Goal: Find specific page/section: Find specific page/section

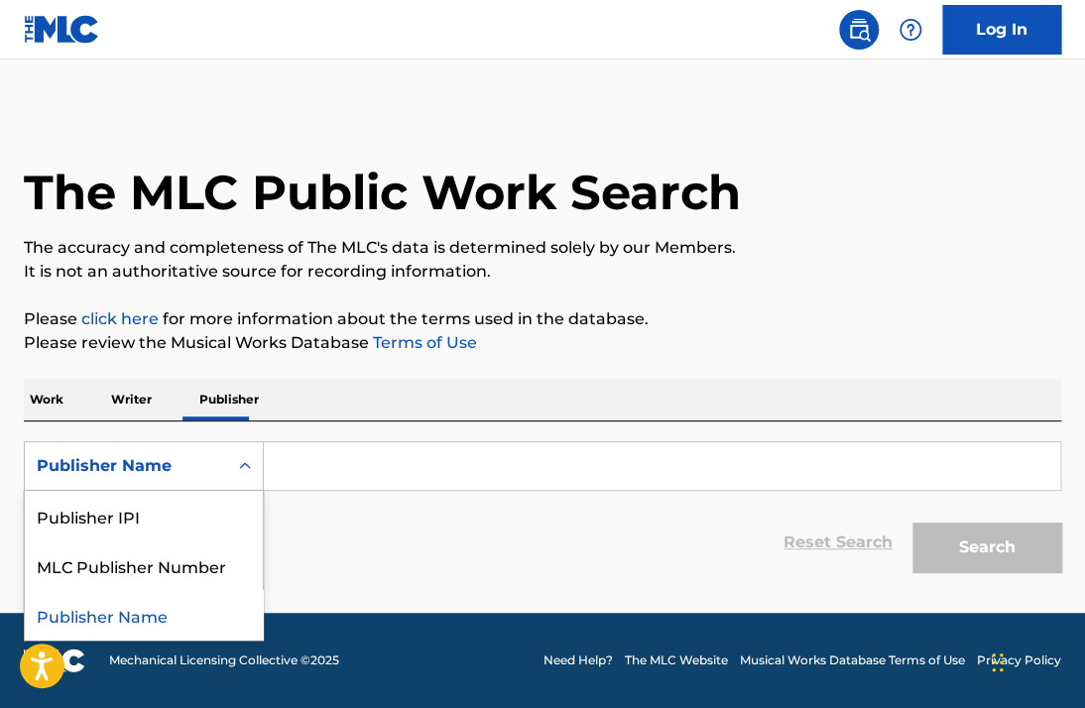
click at [191, 468] on div "Publisher Name" at bounding box center [126, 466] width 179 height 24
click at [133, 517] on div "Publisher IPI" at bounding box center [144, 516] width 238 height 50
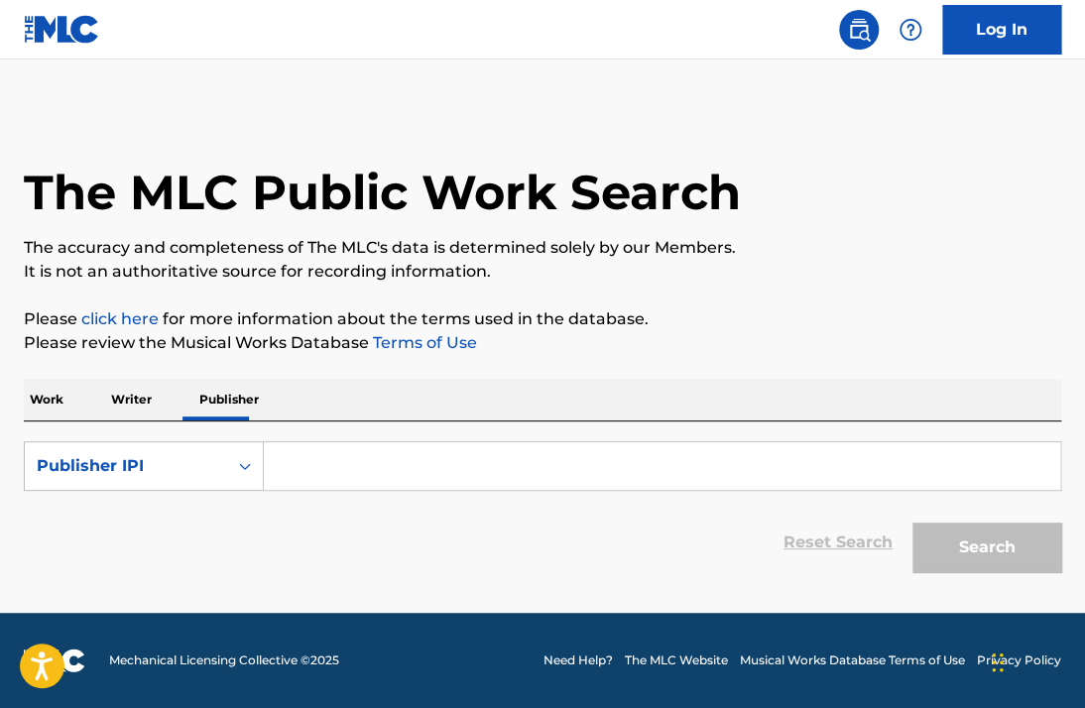
click at [113, 414] on p "Writer" at bounding box center [131, 400] width 53 height 42
click at [126, 321] on link "click here" at bounding box center [119, 318] width 77 height 19
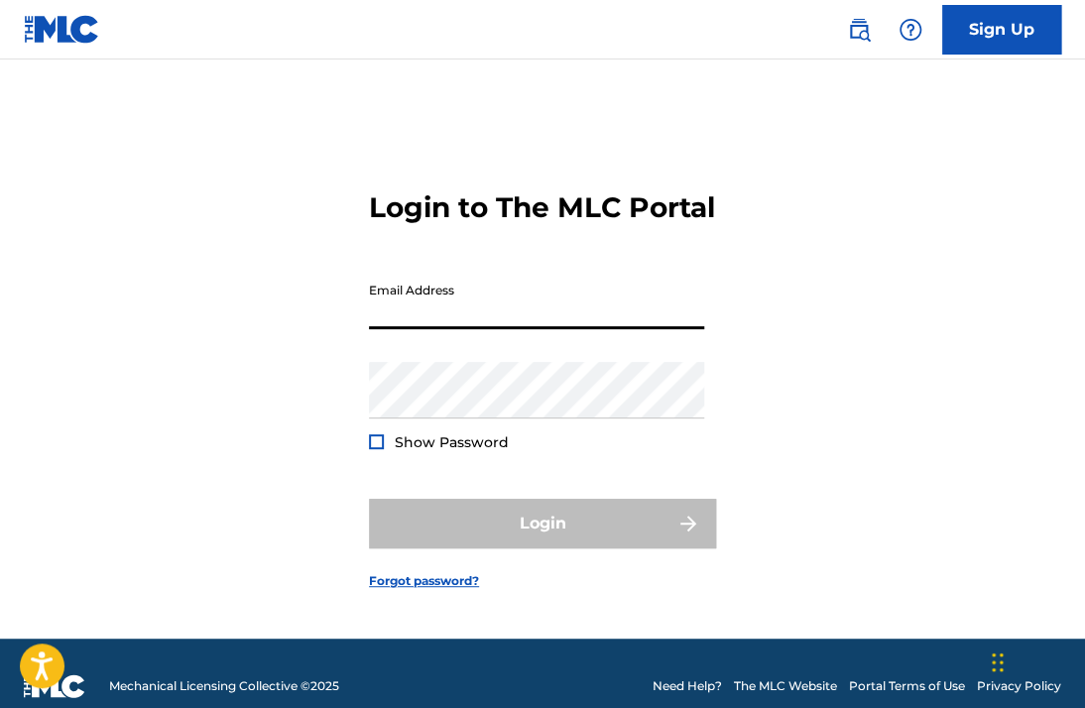
click at [538, 329] on input "Email Address" at bounding box center [536, 301] width 335 height 57
type input "[EMAIL_ADDRESS][DOMAIN_NAME]"
